Goal: Information Seeking & Learning: Learn about a topic

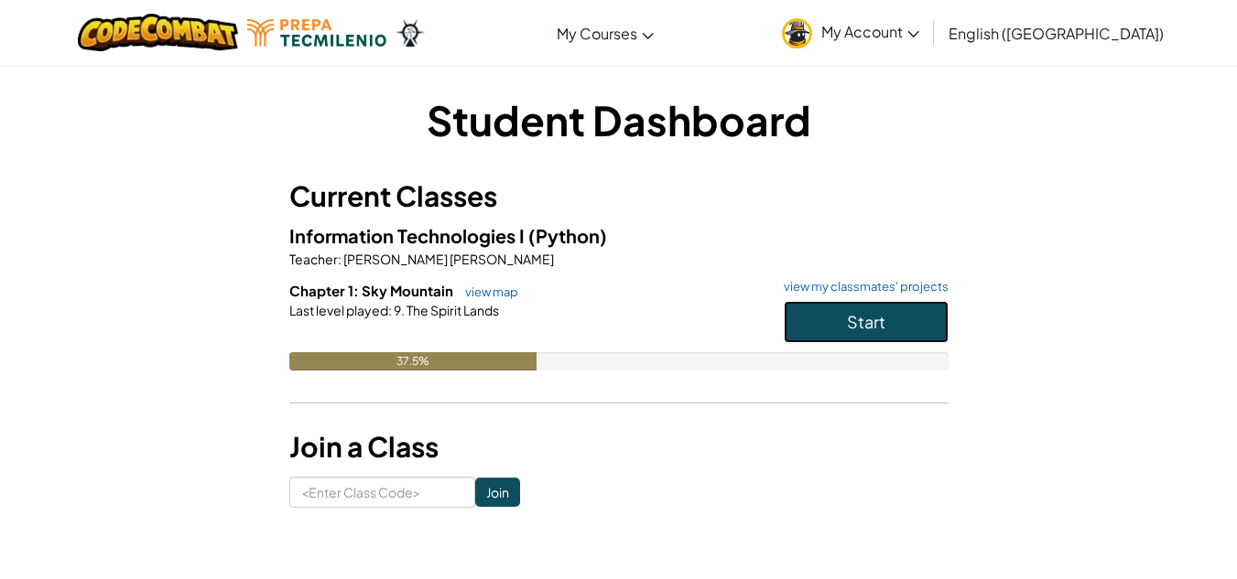
click at [926, 313] on button "Start" at bounding box center [866, 322] width 165 height 42
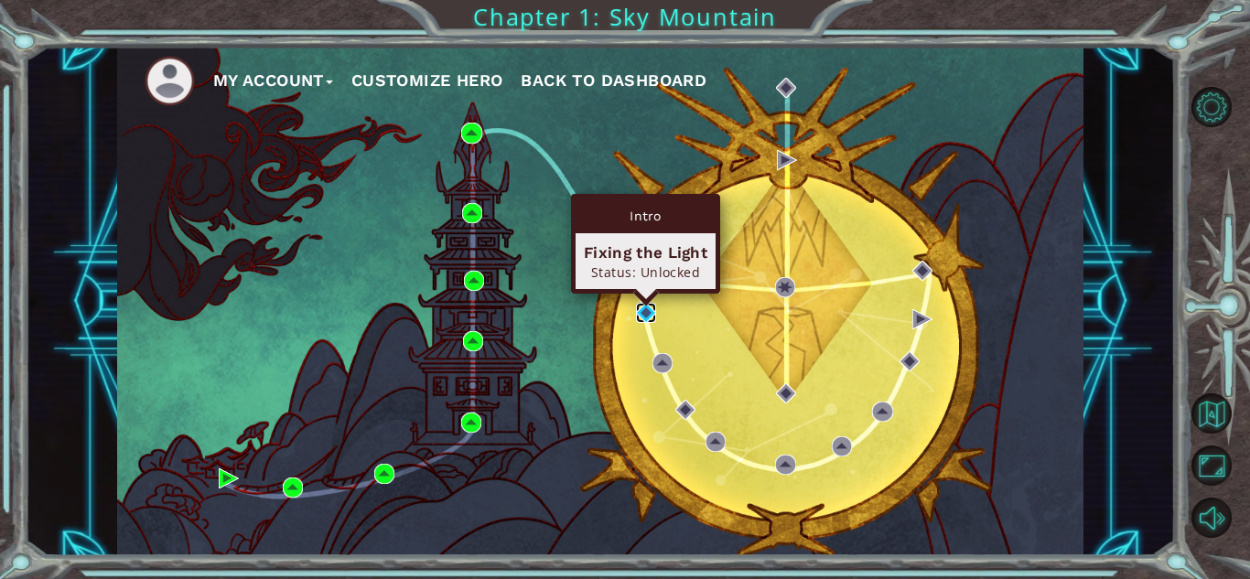
click at [655, 310] on img at bounding box center [646, 313] width 20 height 20
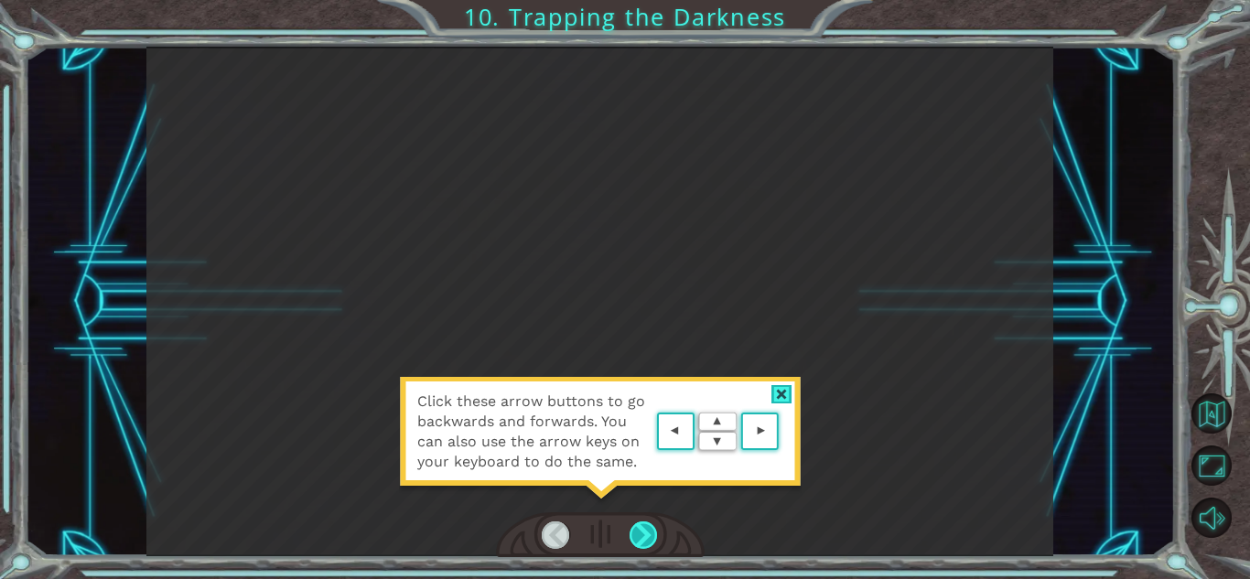
click at [648, 535] on div at bounding box center [644, 535] width 28 height 27
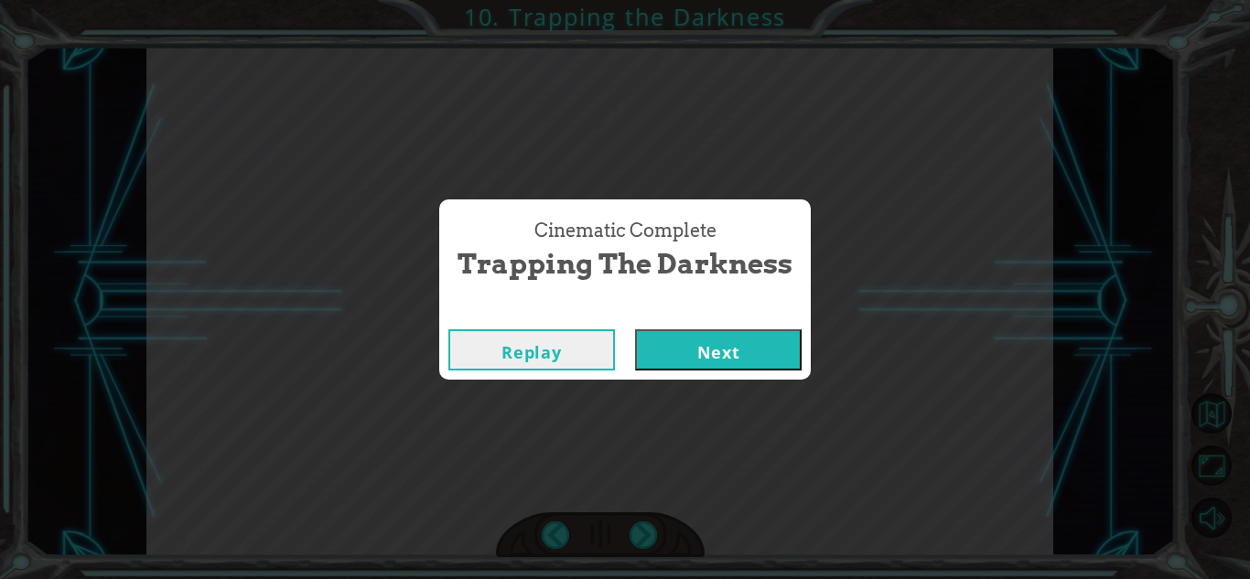
click at [683, 345] on button "Next" at bounding box center [718, 350] width 167 height 41
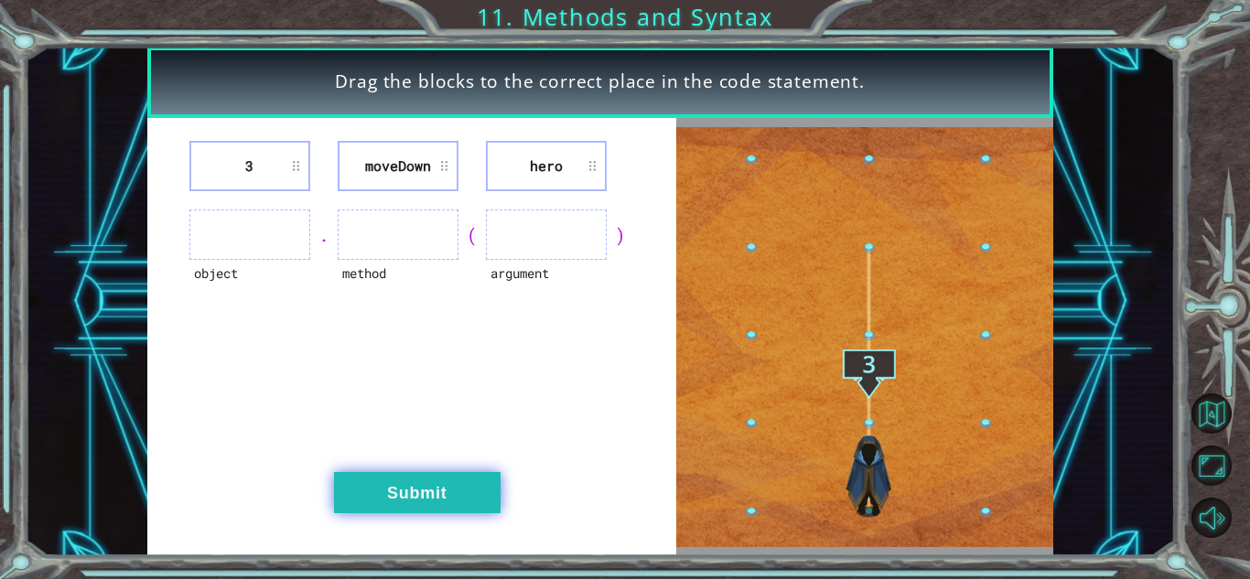
click at [451, 501] on button "Submit" at bounding box center [417, 492] width 167 height 41
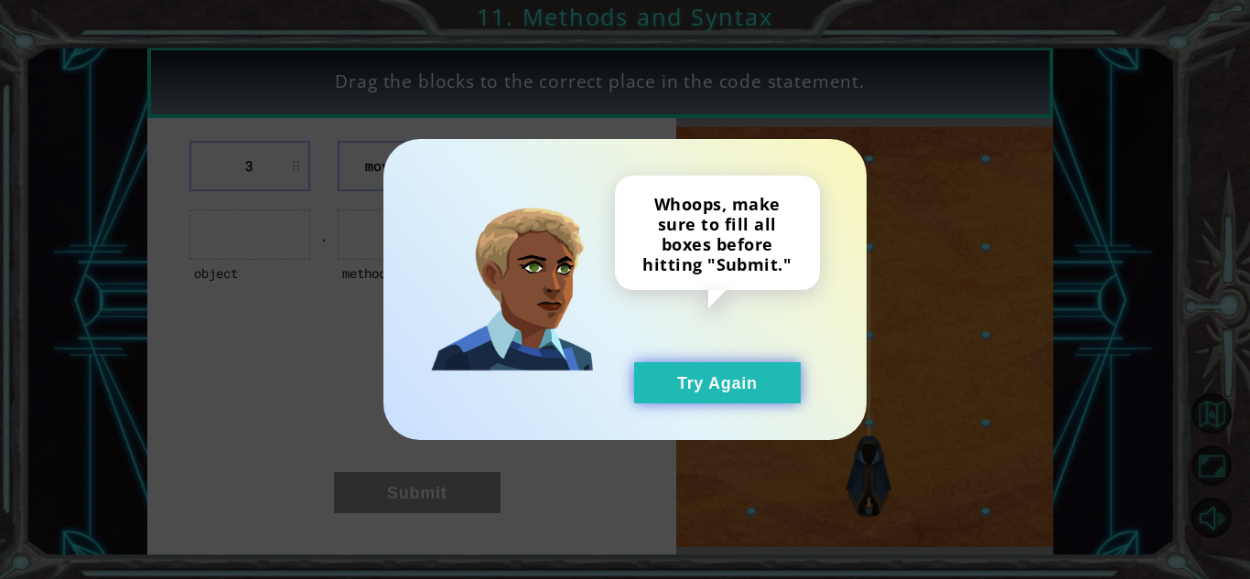
click at [755, 391] on button "Try Again" at bounding box center [717, 383] width 167 height 41
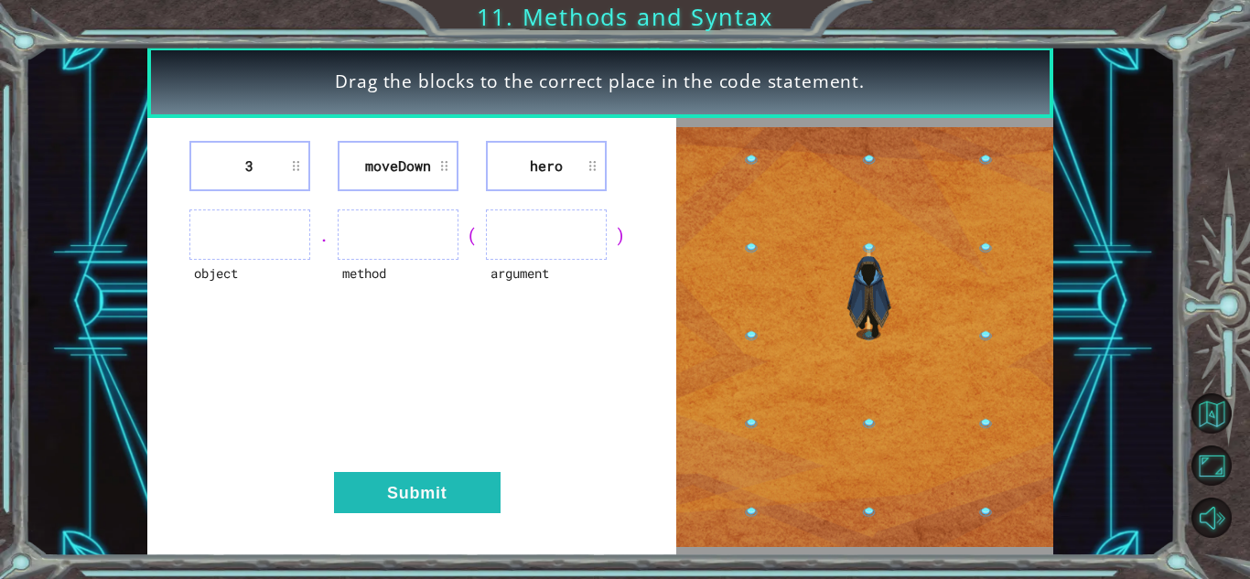
click at [866, 423] on img at bounding box center [865, 337] width 377 height 421
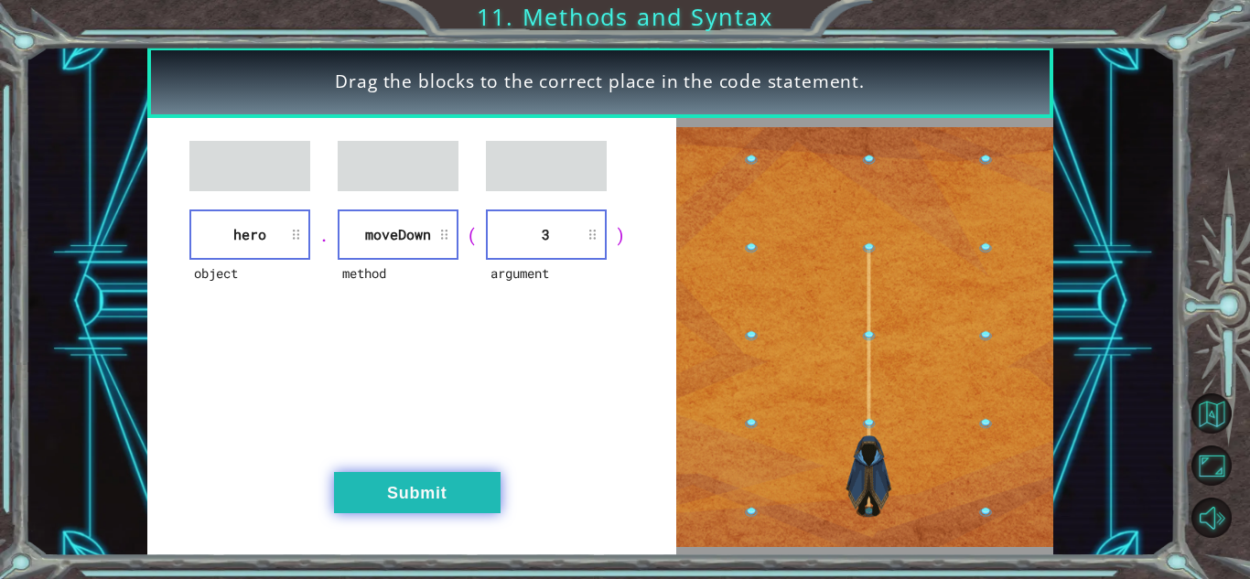
click at [489, 494] on button "Submit" at bounding box center [417, 492] width 167 height 41
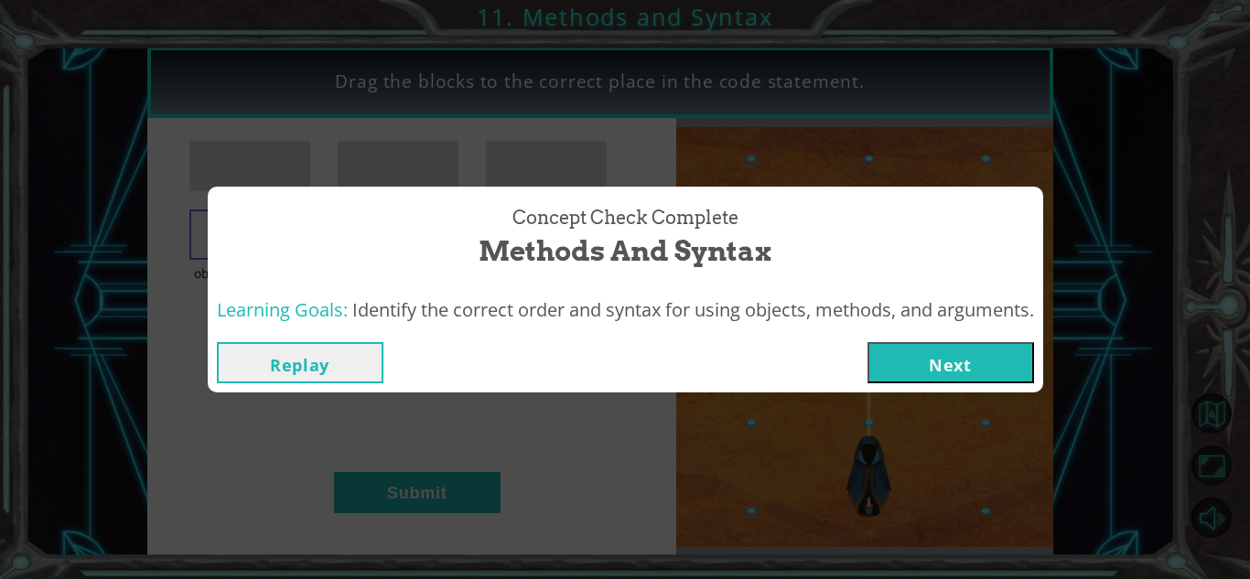
click at [990, 364] on button "Next" at bounding box center [951, 362] width 167 height 41
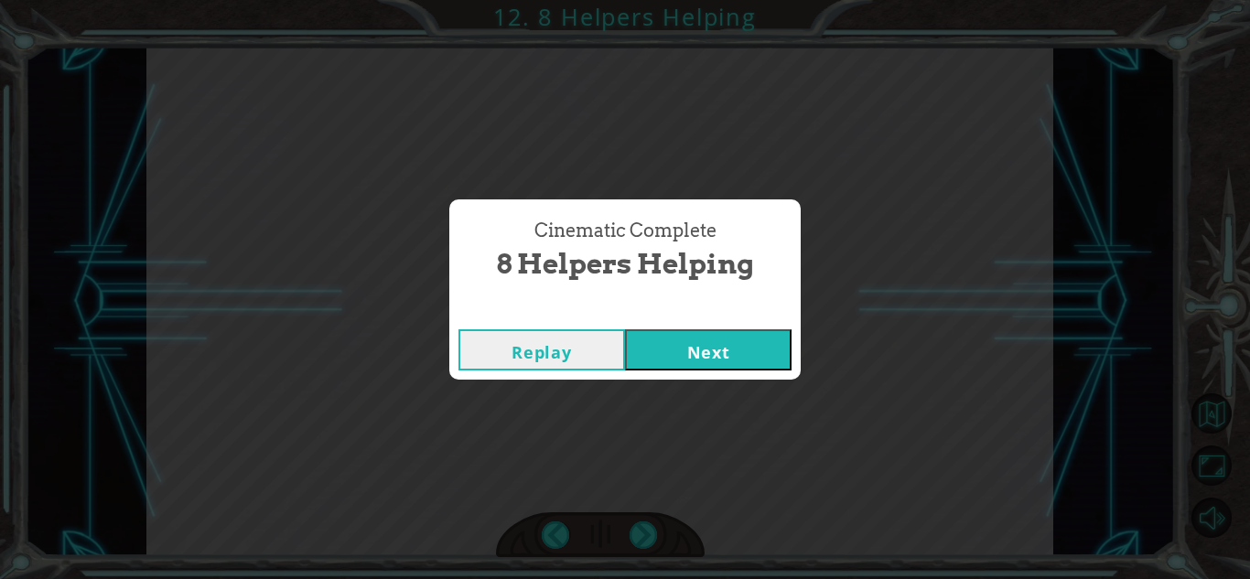
click at [775, 341] on button "Next" at bounding box center [708, 350] width 167 height 41
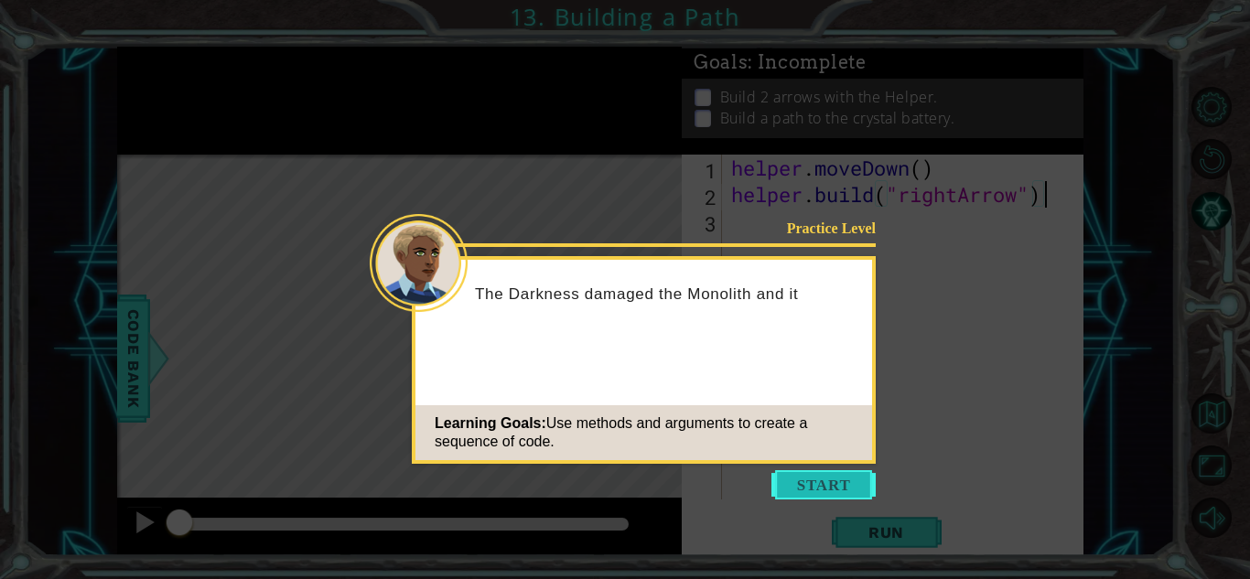
click at [845, 479] on button "Start" at bounding box center [824, 485] width 104 height 29
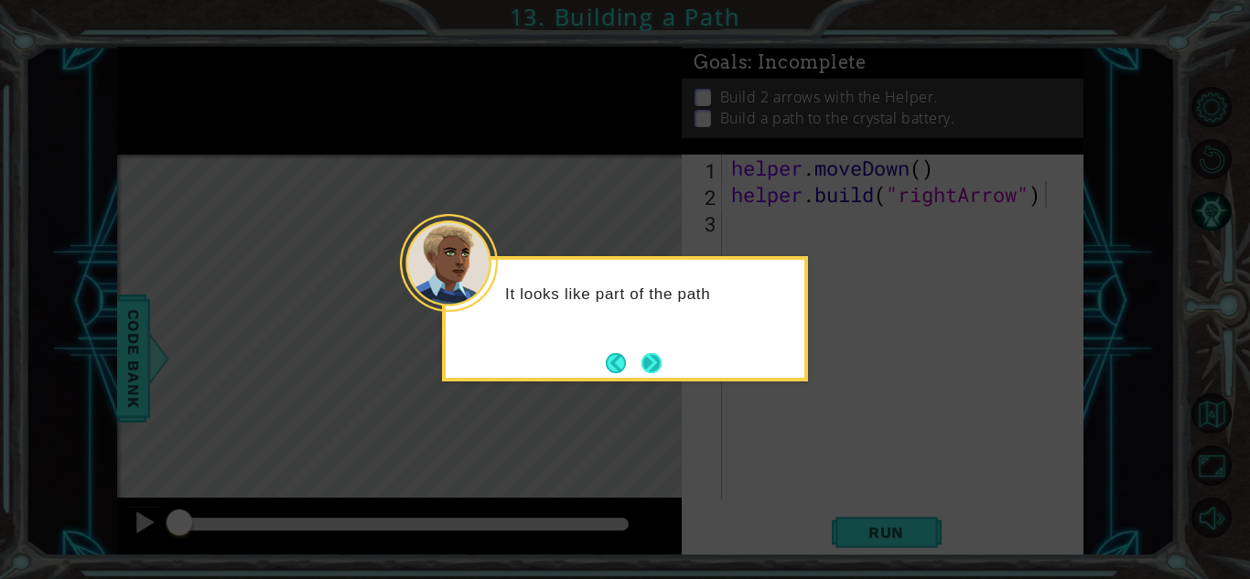
click at [656, 361] on button "Next" at bounding box center [652, 362] width 21 height 21
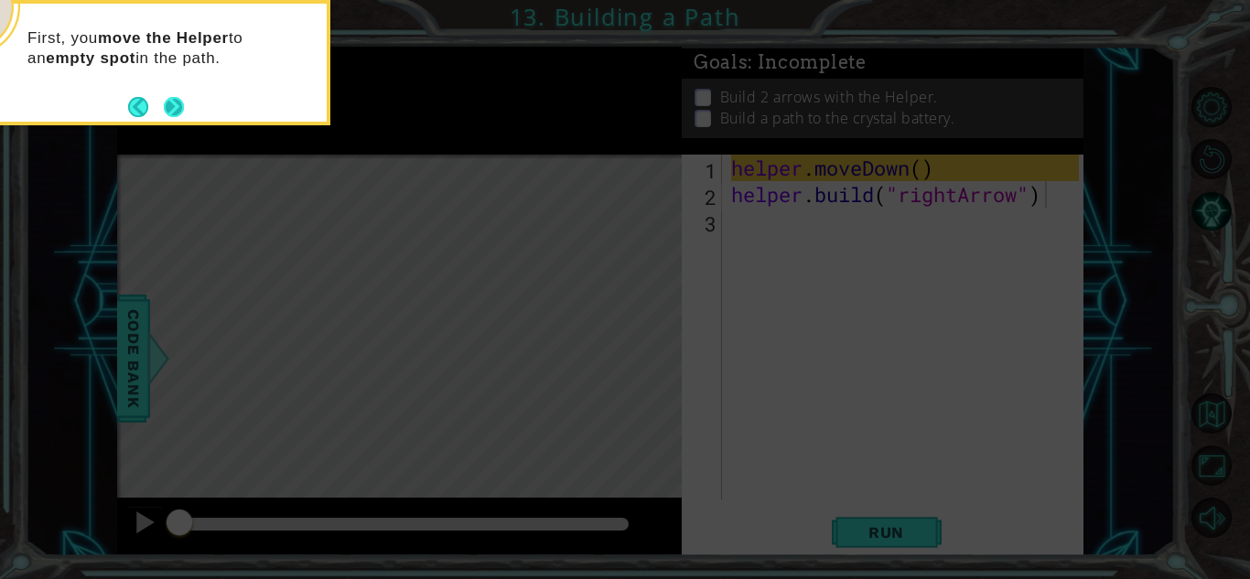
click at [170, 100] on button "Next" at bounding box center [174, 107] width 20 height 20
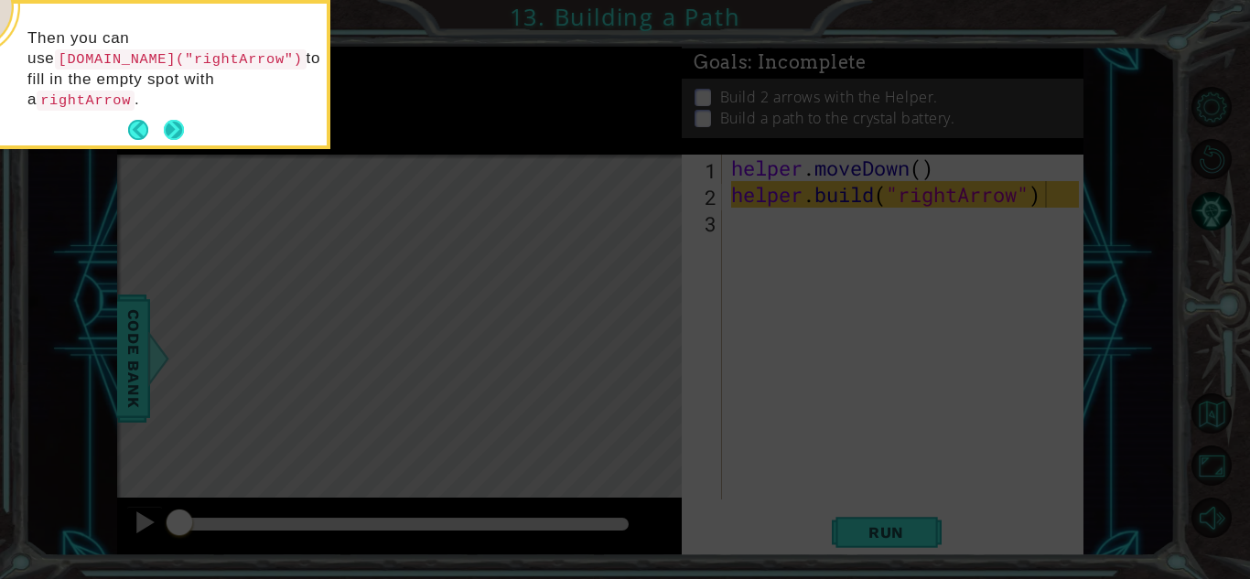
click at [179, 120] on button "Next" at bounding box center [174, 130] width 20 height 20
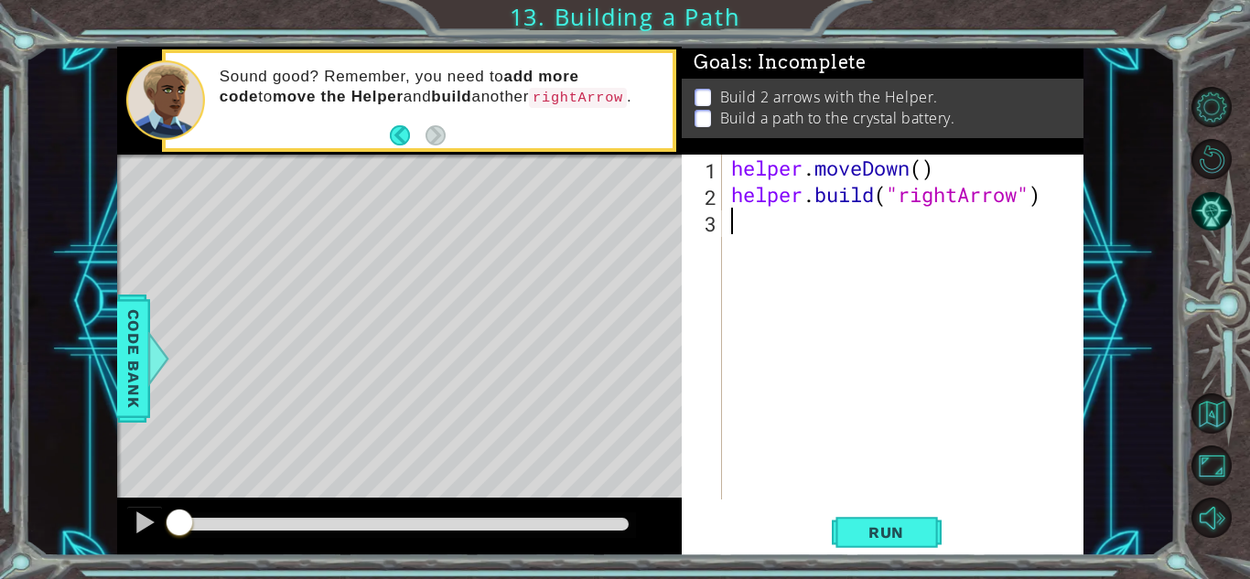
click at [784, 225] on div "helper . moveDown ( ) helper . build ( "rightArrow" )" at bounding box center [908, 354] width 361 height 398
click at [924, 527] on button "Run" at bounding box center [887, 533] width 110 height 40
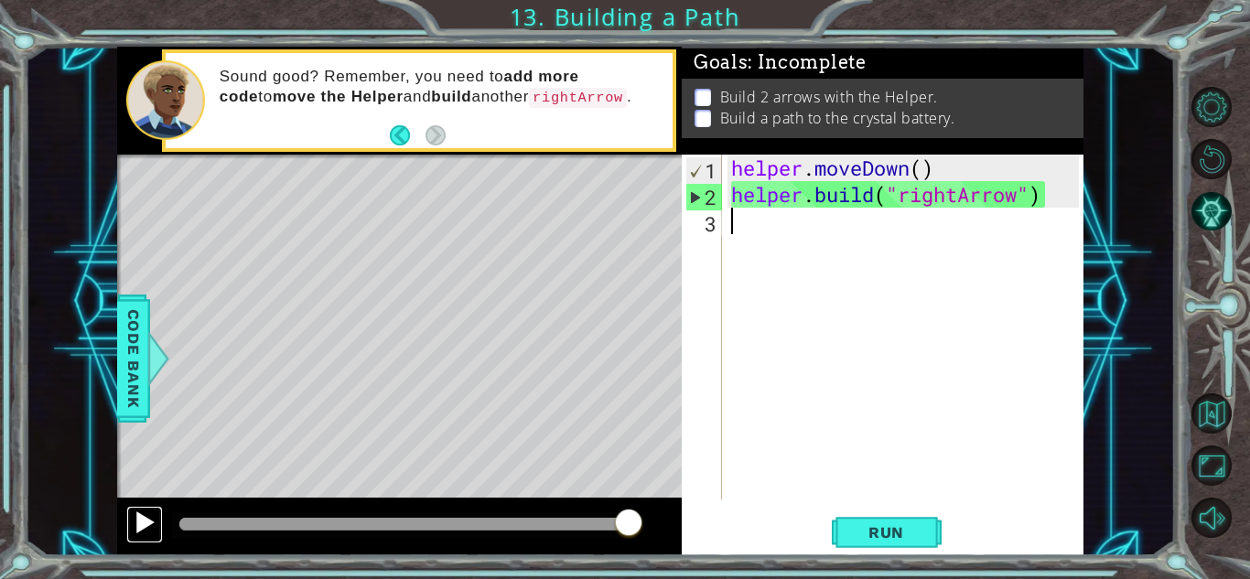
click at [137, 525] on div at bounding box center [145, 523] width 24 height 24
